Goal: Task Accomplishment & Management: Use online tool/utility

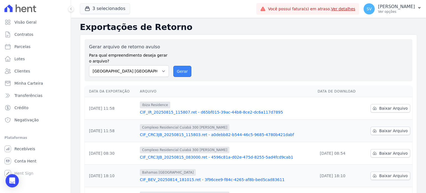
click at [180, 70] on button "Gerar" at bounding box center [182, 71] width 18 height 11
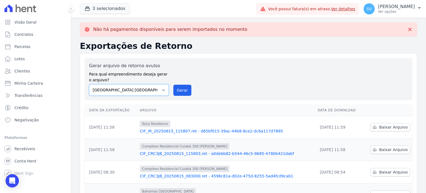
click at [162, 90] on select "[GEOGRAPHIC_DATA] COMPLEXO RESIDENCIAL [GEOGRAPHIC_DATA] 300 - [GEOGRAPHIC_DATA…" at bounding box center [129, 90] width 80 height 12
select select "73a372cd-5640-41c8-aaea-11bd74619c10"
click at [89, 84] on select "[GEOGRAPHIC_DATA] COMPLEXO RESIDENCIAL [GEOGRAPHIC_DATA] 300 - [GEOGRAPHIC_DATA…" at bounding box center [129, 90] width 80 height 12
click at [181, 93] on button "Gerar" at bounding box center [182, 90] width 18 height 11
click at [162, 90] on select "[GEOGRAPHIC_DATA] COMPLEXO RESIDENCIAL [GEOGRAPHIC_DATA] 300 - [GEOGRAPHIC_DATA…" at bounding box center [129, 90] width 80 height 12
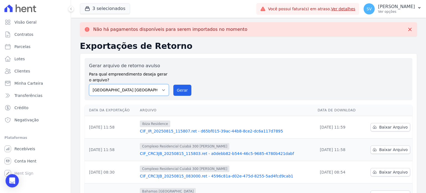
select select "a999329b-d322-46c5-b2df-9163b092fb9b"
click at [89, 84] on select "[GEOGRAPHIC_DATA] COMPLEXO RESIDENCIAL [GEOGRAPHIC_DATA] 300 - [GEOGRAPHIC_DATA…" at bounding box center [129, 90] width 80 height 12
click at [185, 88] on button "Gerar" at bounding box center [182, 90] width 18 height 11
drag, startPoint x: 241, startPoint y: 93, endPoint x: 242, endPoint y: 90, distance: 3.7
click at [242, 90] on div "Gerar arquivo de retorno avulso Para qual empreendimento deseja gerar o arquivo…" at bounding box center [248, 78] width 319 height 33
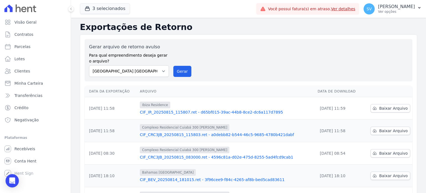
click at [261, 66] on div "Gerar arquivo de retorno avulso Para qual empreendimento deseja gerar o arquivo…" at bounding box center [248, 60] width 319 height 33
click at [19, 26] on link "Visão Geral" at bounding box center [35, 22] width 66 height 11
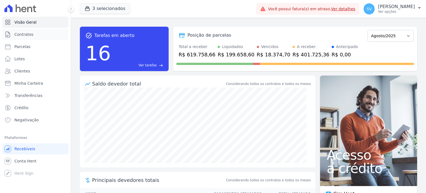
click at [20, 37] on link "Contratos" at bounding box center [35, 34] width 66 height 11
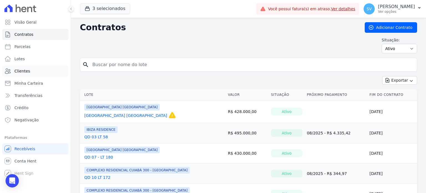
click at [30, 70] on link "Clientes" at bounding box center [35, 70] width 66 height 11
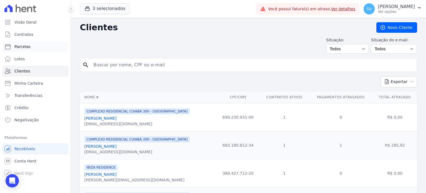
click at [26, 49] on span "Parcelas" at bounding box center [22, 47] width 16 height 6
select select
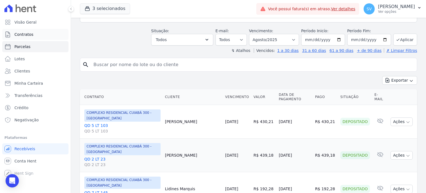
scroll to position [83, 0]
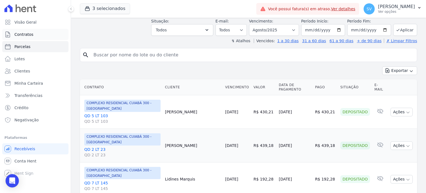
click at [24, 33] on span "Contratos" at bounding box center [23, 35] width 19 height 6
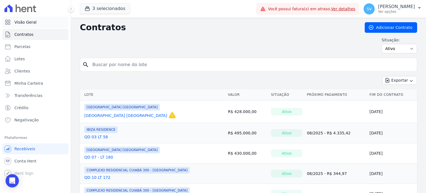
click at [29, 22] on span "Visão Geral" at bounding box center [25, 22] width 22 height 6
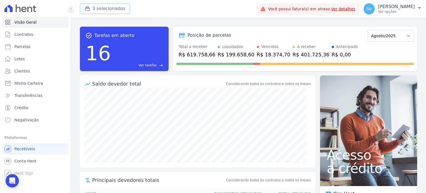
click at [96, 10] on button "3 selecionados" at bounding box center [105, 8] width 50 height 11
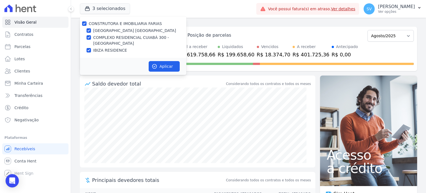
click at [292, 33] on div "Posição de parcelas" at bounding box center [270, 35] width 189 height 7
